Goal: Browse casually

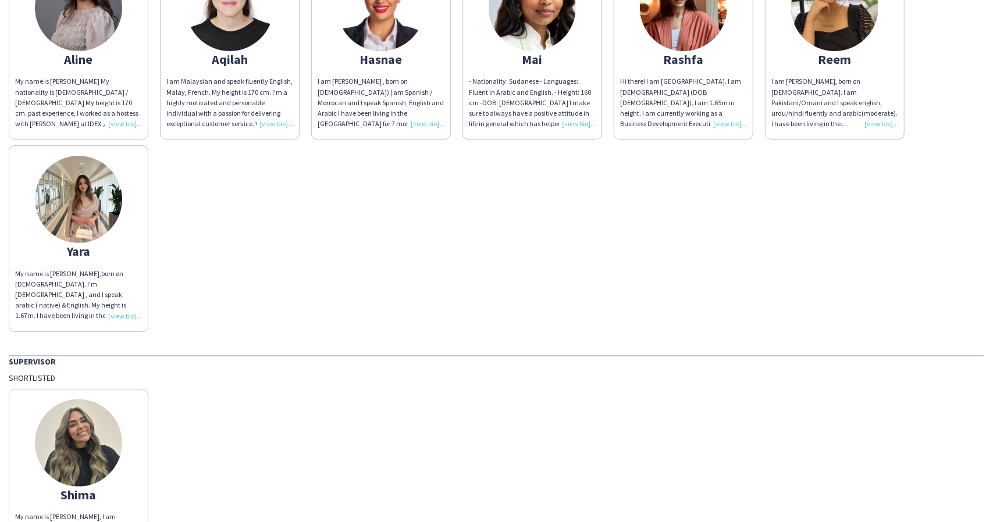
scroll to position [198, 0]
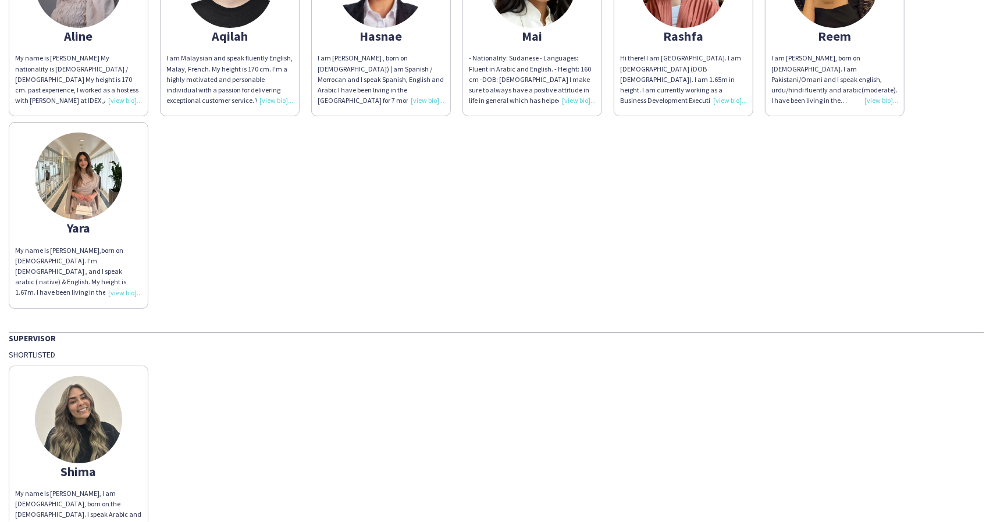
click at [80, 203] on img at bounding box center [78, 176] width 87 height 87
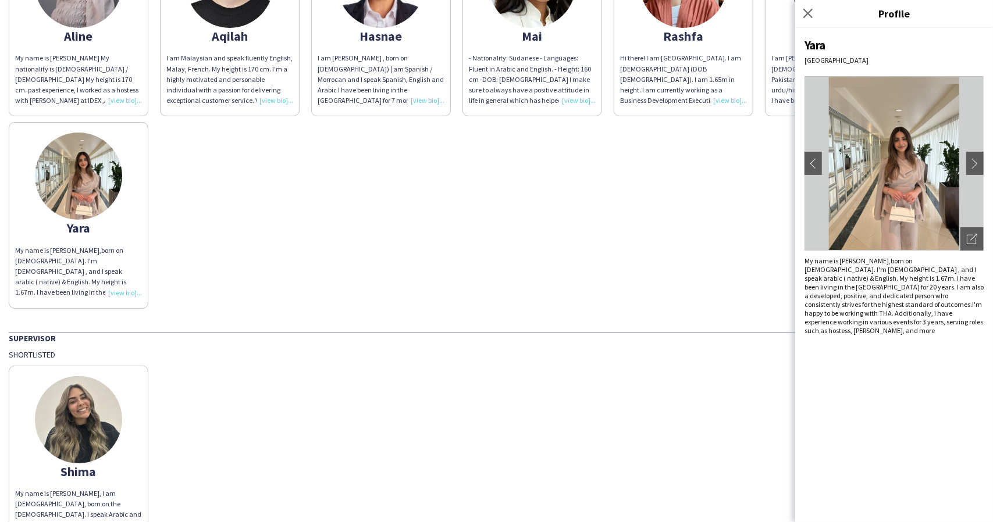
click at [921, 141] on img at bounding box center [893, 163] width 179 height 174
click at [975, 166] on app-icon "chevron-right" at bounding box center [975, 163] width 16 height 10
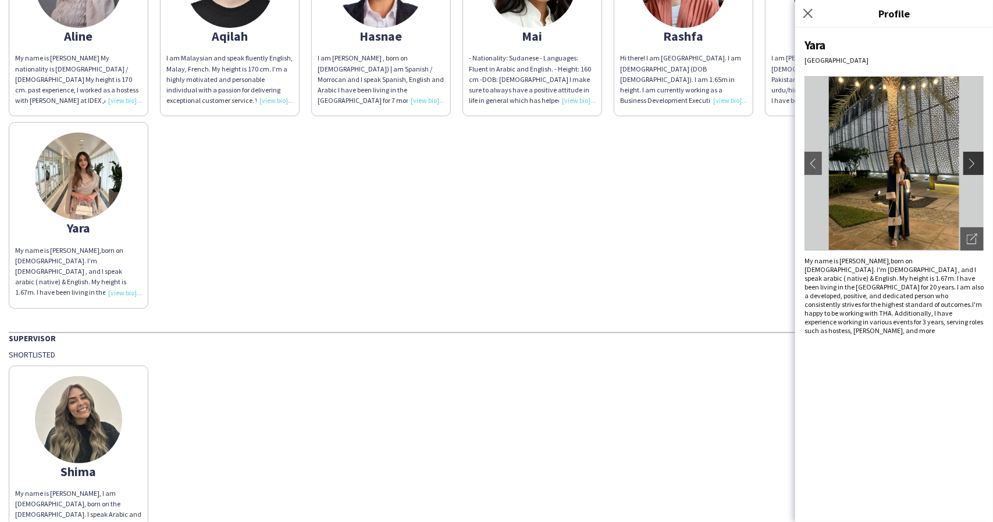
click at [975, 166] on app-icon "chevron-right" at bounding box center [975, 163] width 16 height 10
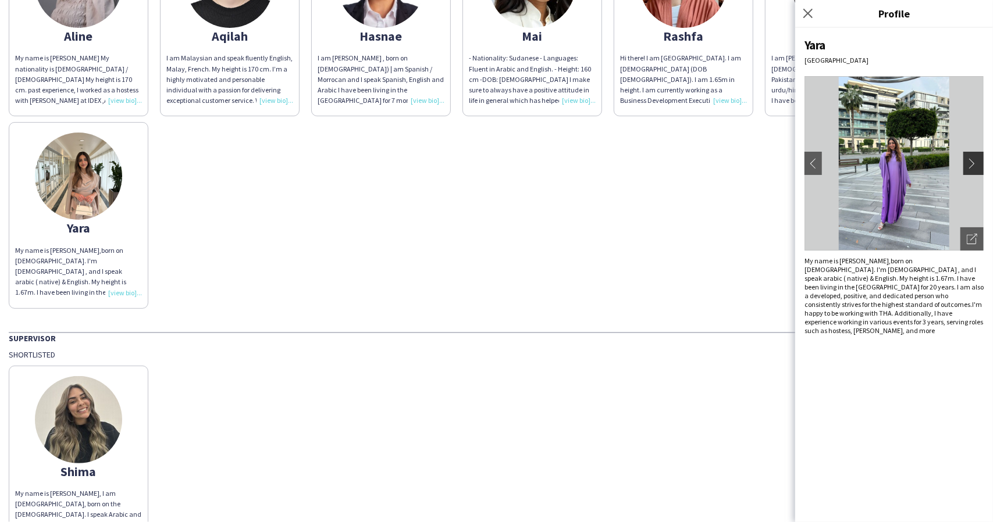
click at [975, 166] on app-icon "chevron-right" at bounding box center [975, 163] width 16 height 10
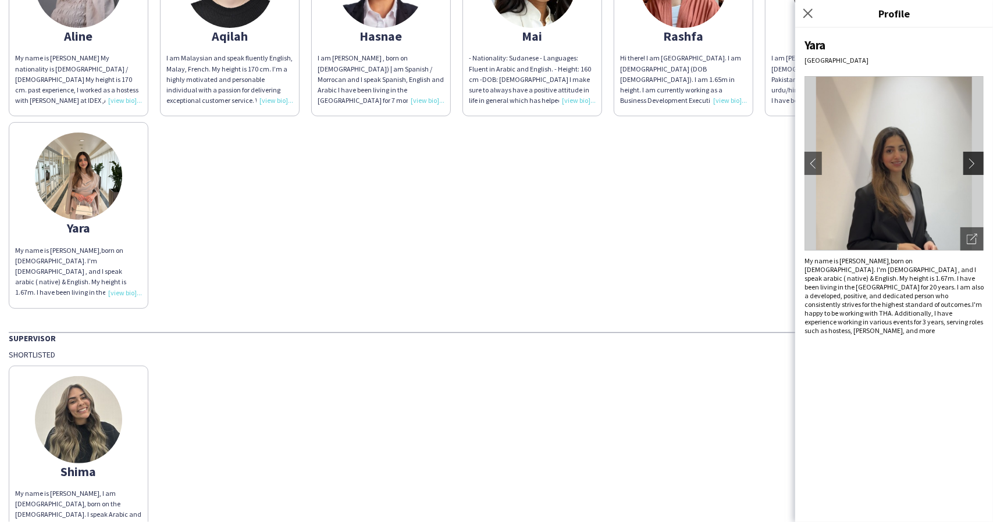
click at [975, 166] on app-icon "chevron-right" at bounding box center [975, 163] width 16 height 10
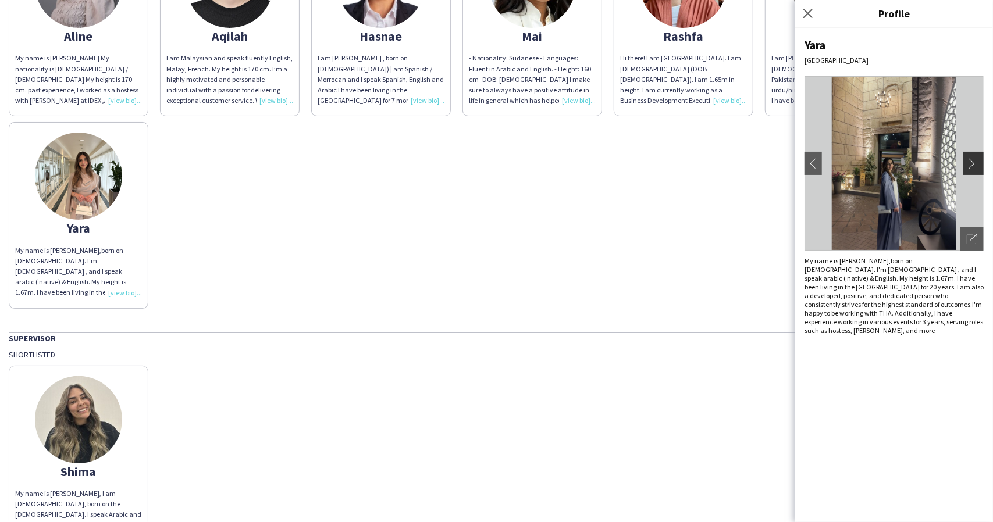
click at [976, 166] on app-icon "chevron-right" at bounding box center [975, 163] width 16 height 10
click at [977, 166] on app-icon "chevron-right" at bounding box center [975, 163] width 16 height 10
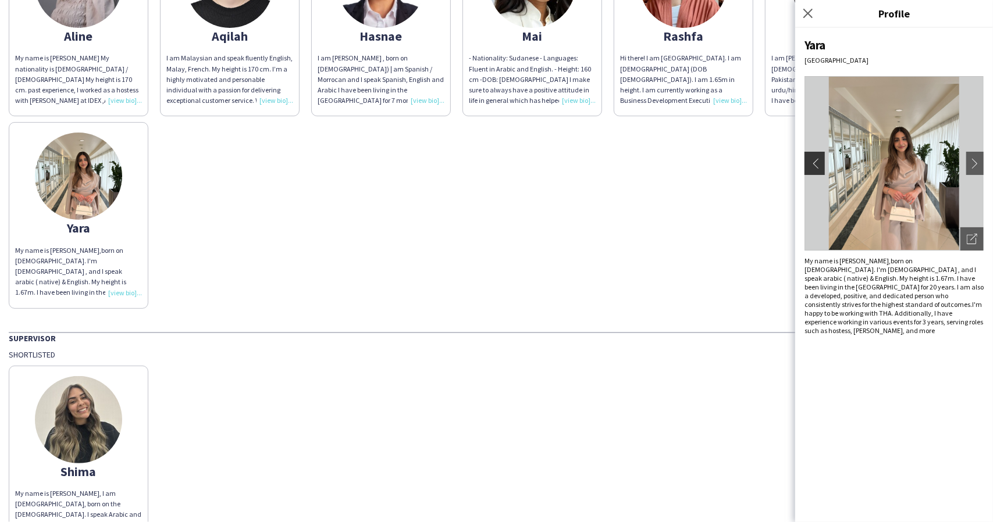
click at [812, 160] on app-icon "chevron-left" at bounding box center [813, 163] width 16 height 10
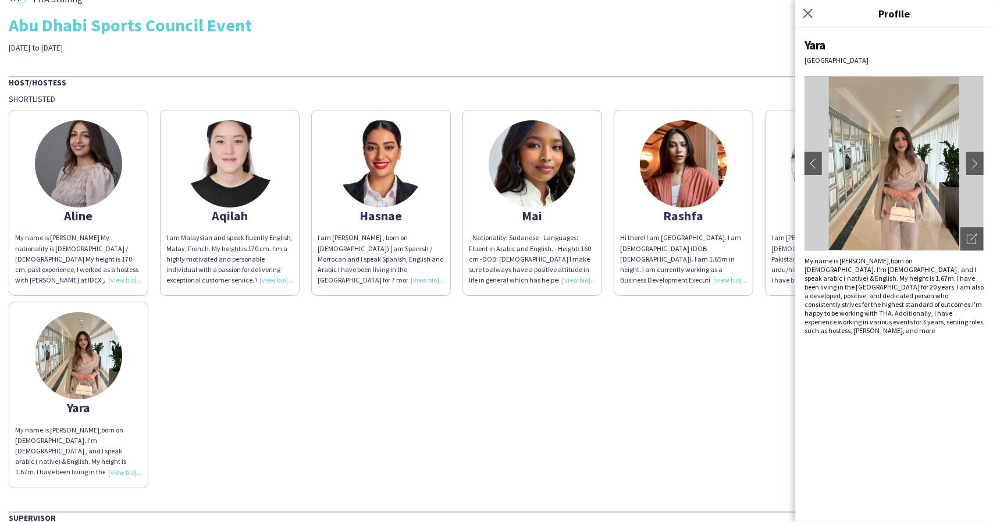
scroll to position [0, 0]
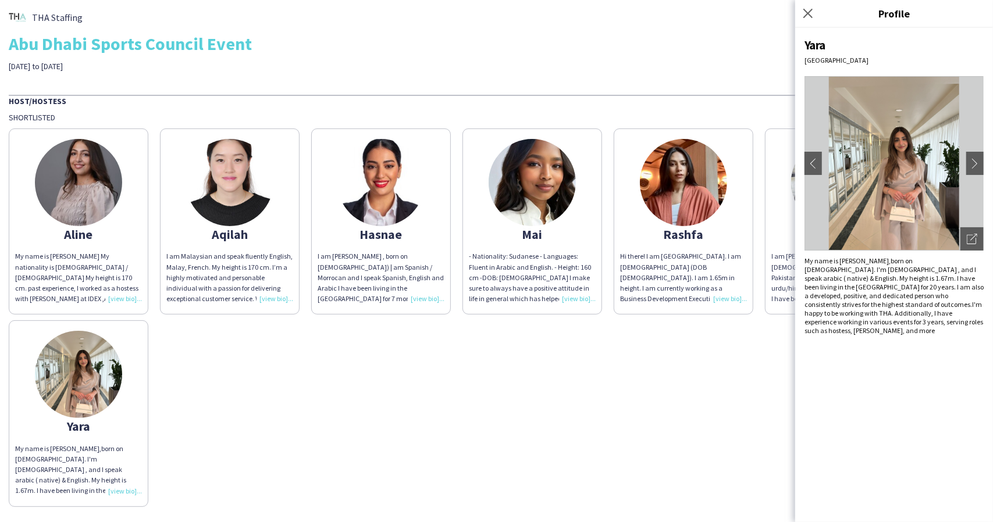
click at [682, 188] on img at bounding box center [683, 182] width 87 height 87
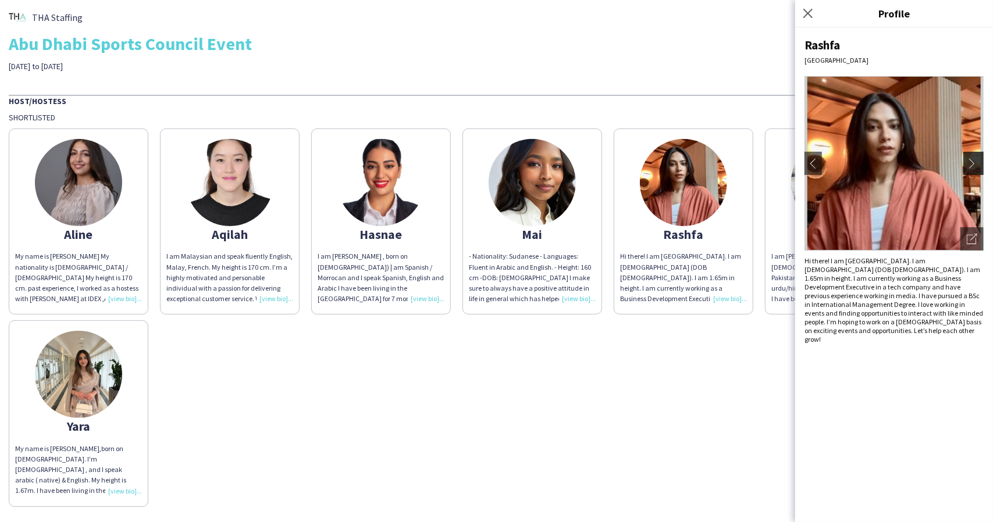
click at [982, 158] on app-icon "chevron-right" at bounding box center [975, 163] width 16 height 10
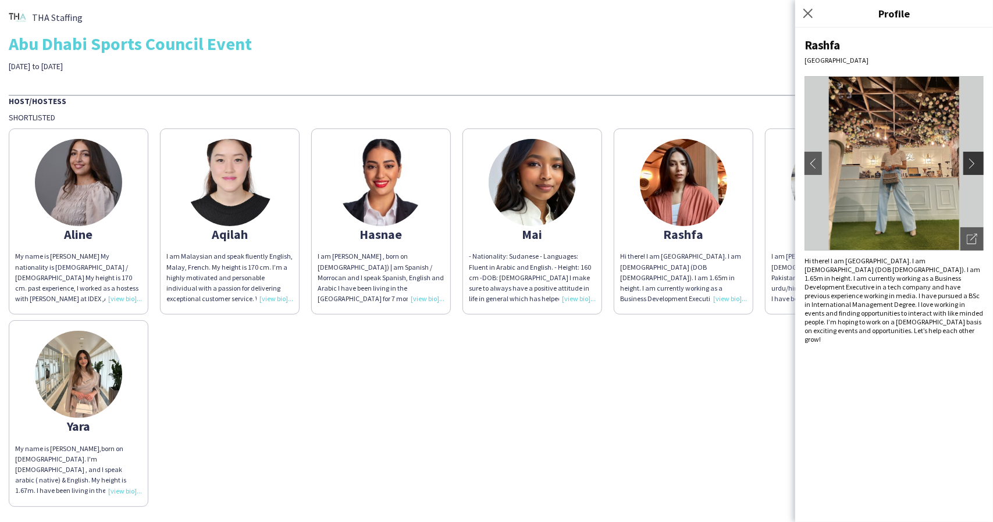
click at [970, 162] on app-icon "chevron-right" at bounding box center [975, 163] width 16 height 10
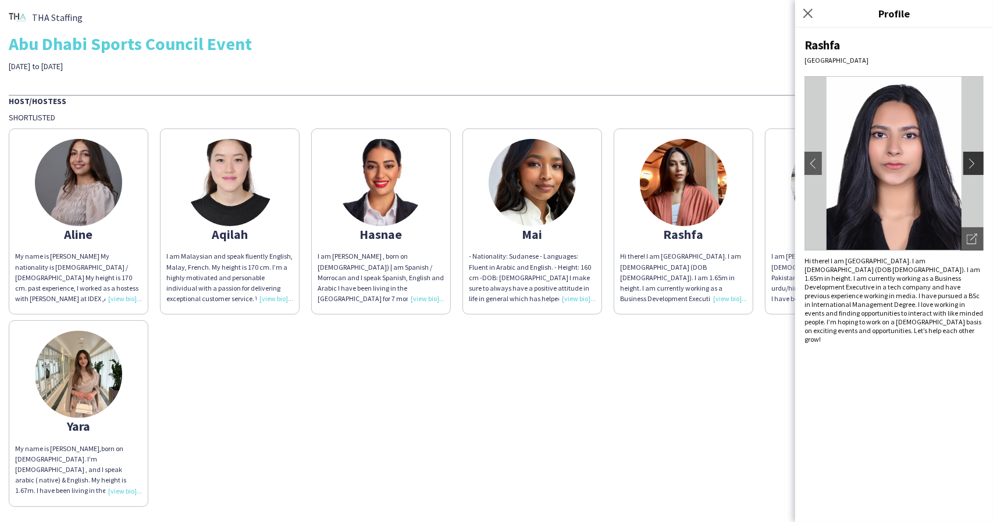
click at [970, 162] on app-icon "chevron-right" at bounding box center [975, 163] width 16 height 10
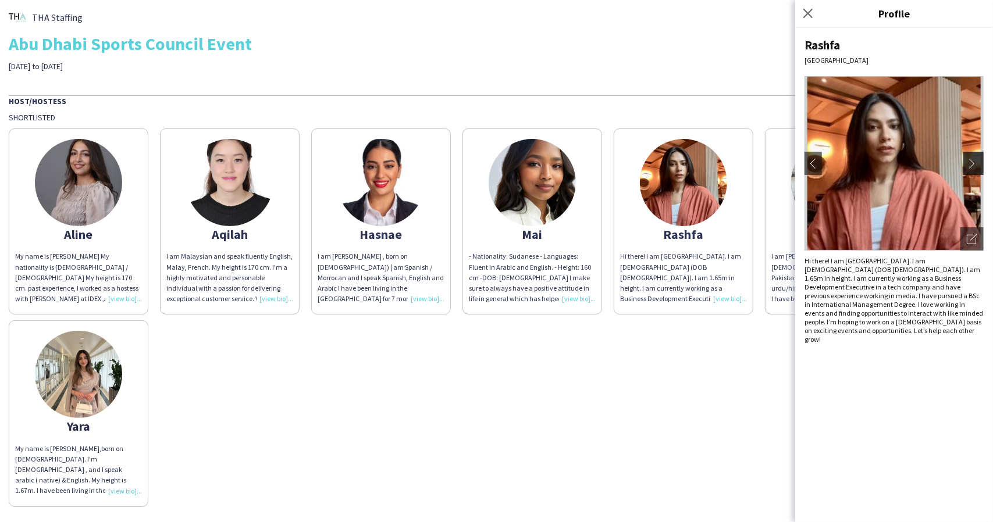
click at [970, 162] on app-icon "chevron-right" at bounding box center [975, 163] width 16 height 10
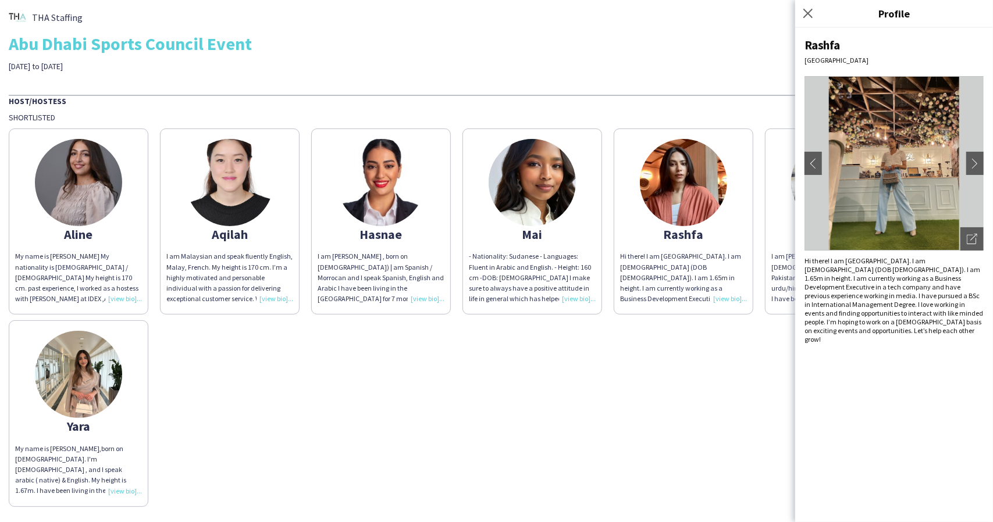
click at [84, 192] on img at bounding box center [78, 182] width 87 height 87
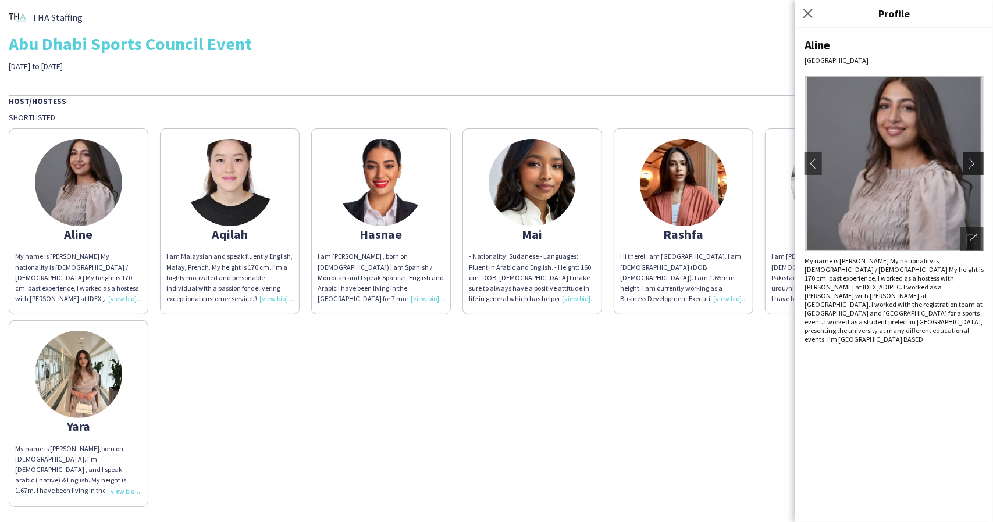
click at [974, 156] on button "chevron-right" at bounding box center [974, 163] width 23 height 23
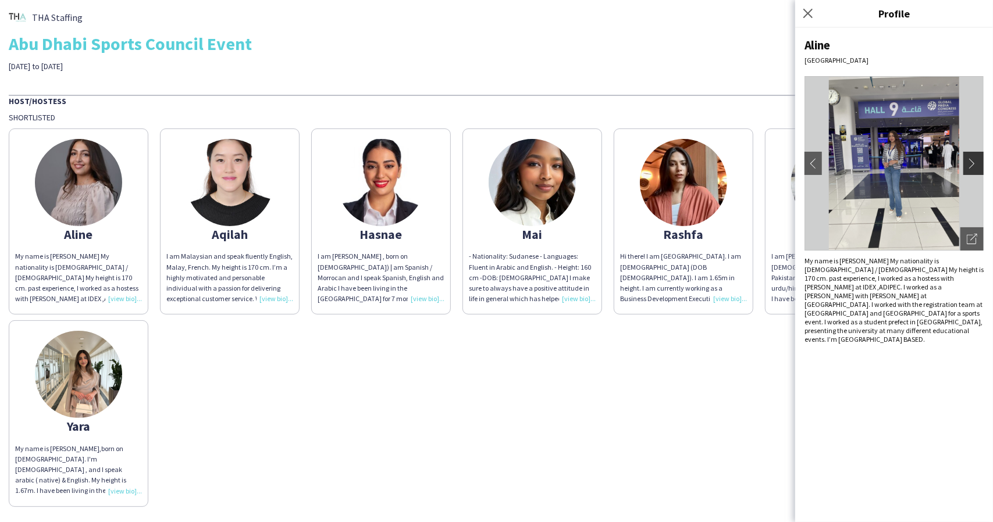
click at [974, 156] on button "chevron-right" at bounding box center [974, 163] width 23 height 23
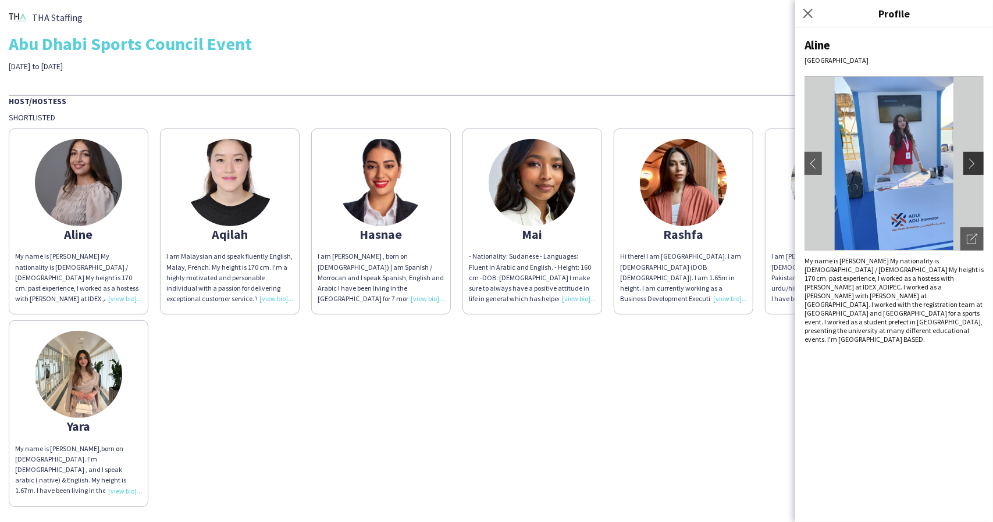
click at [974, 156] on button "chevron-right" at bounding box center [974, 163] width 23 height 23
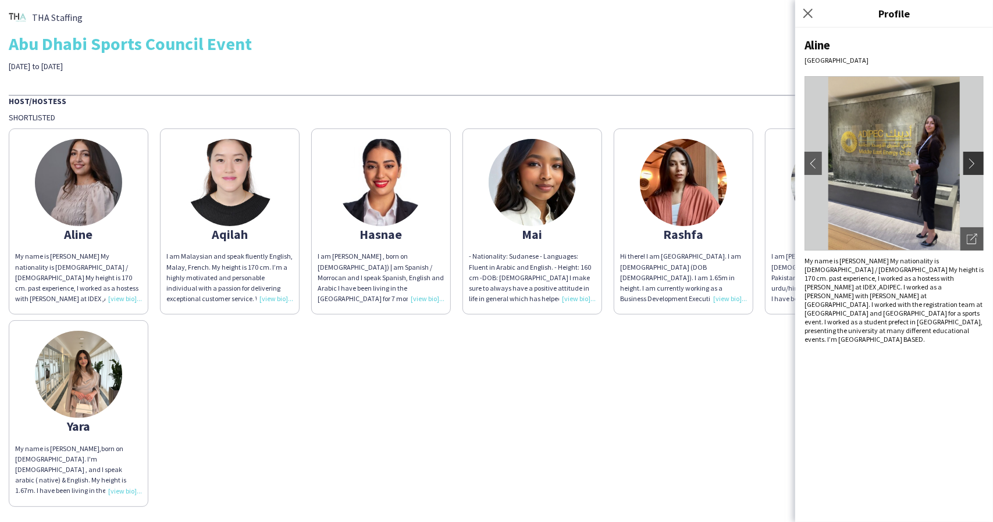
click at [974, 156] on button "chevron-right" at bounding box center [974, 163] width 23 height 23
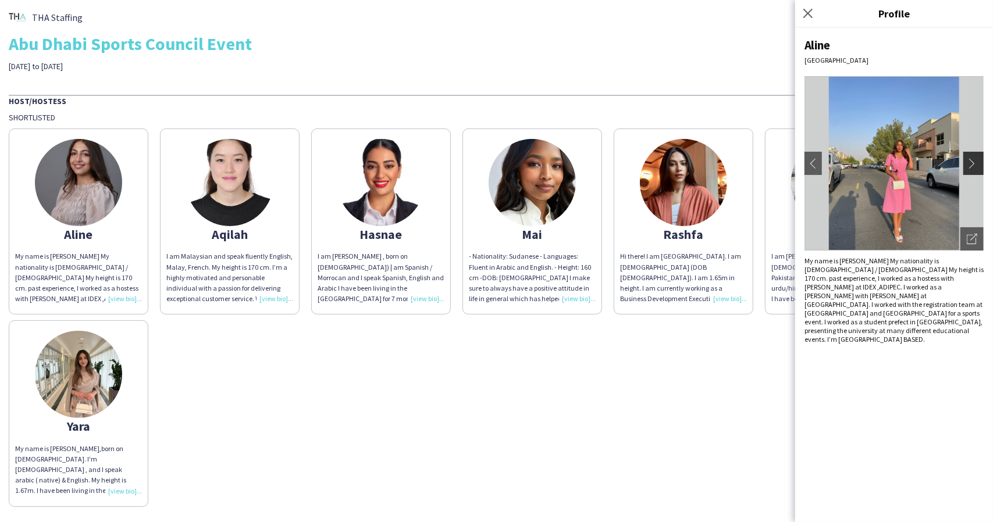
click at [974, 156] on button "chevron-right" at bounding box center [974, 163] width 23 height 23
